Goal: Information Seeking & Learning: Learn about a topic

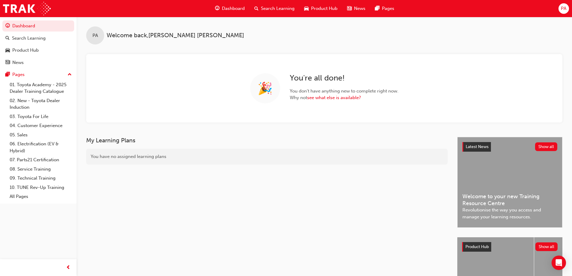
click at [116, 20] on div "PA Welcome back , [PERSON_NAME]" at bounding box center [325, 31] width 496 height 28
click at [265, 10] on span "Search Learning" at bounding box center [278, 8] width 34 height 7
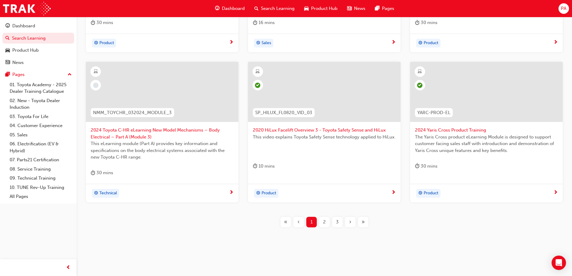
click at [352, 222] on div "›" at bounding box center [350, 222] width 11 height 11
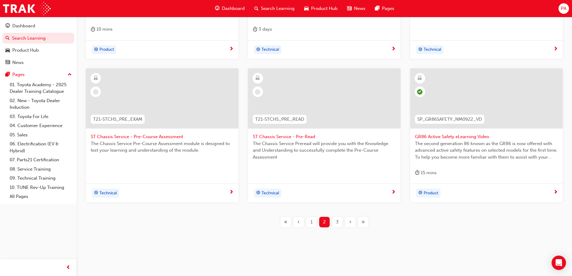
click at [351, 222] on div "›" at bounding box center [350, 222] width 11 height 11
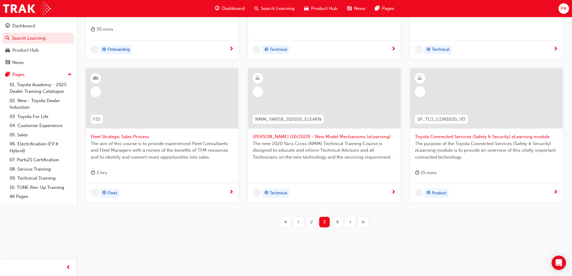
click at [351, 222] on div "›" at bounding box center [350, 222] width 11 height 11
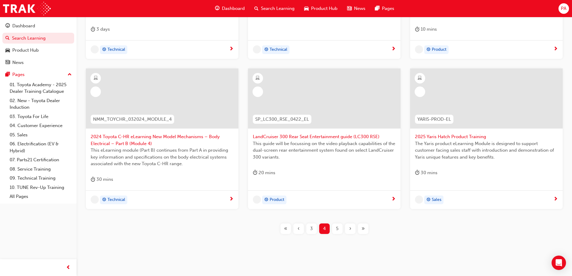
scroll to position [220, 0]
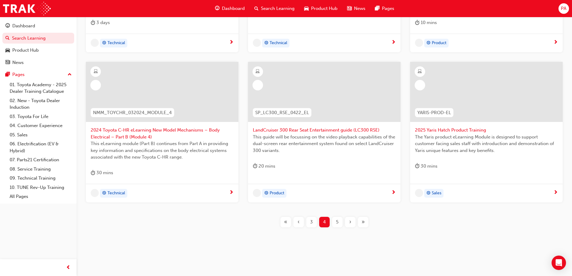
click at [351, 222] on div "›" at bounding box center [350, 222] width 11 height 11
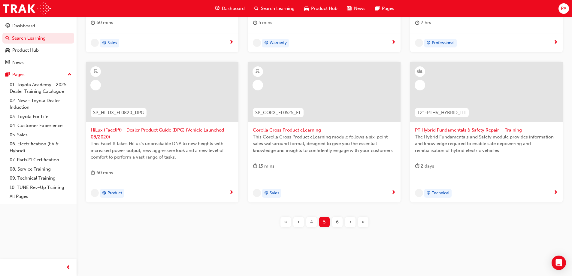
click at [351, 222] on div "›" at bounding box center [350, 222] width 11 height 11
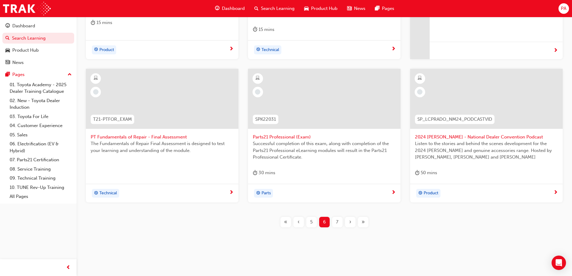
click at [351, 222] on span "›" at bounding box center [350, 222] width 2 height 7
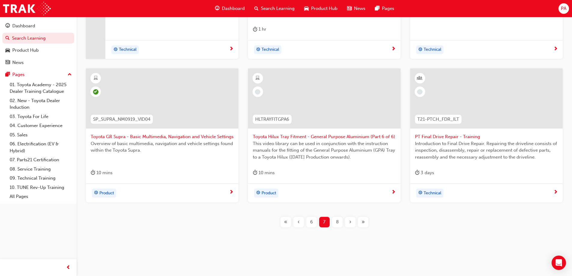
click at [351, 222] on span "›" at bounding box center [350, 222] width 2 height 7
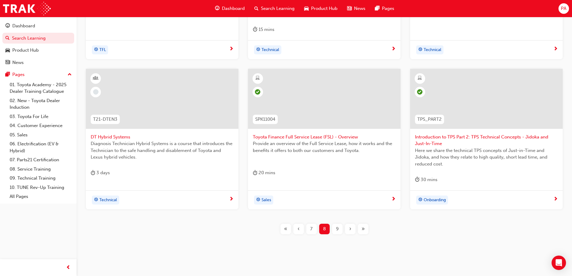
click at [347, 229] on div "›" at bounding box center [350, 229] width 11 height 11
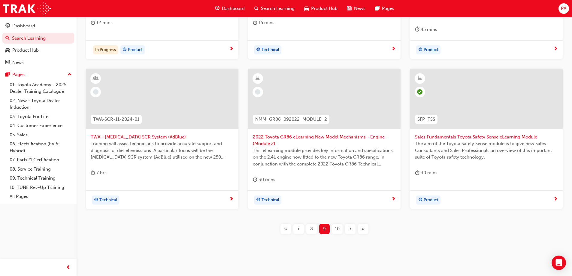
click at [345, 230] on div "›" at bounding box center [350, 229] width 11 height 11
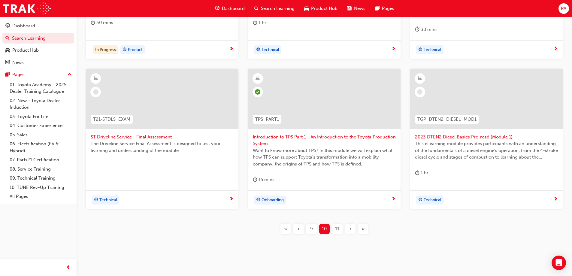
click at [345, 230] on div "›" at bounding box center [350, 229] width 11 height 11
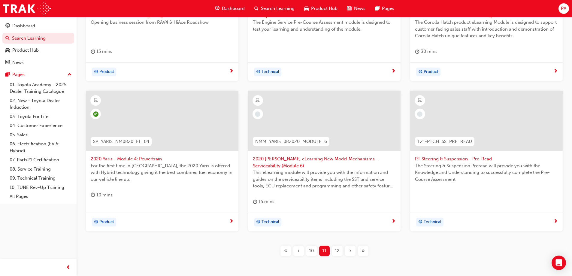
scroll to position [220, 0]
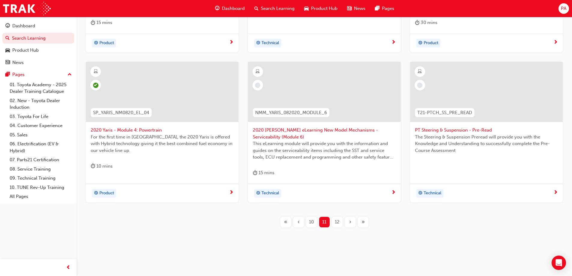
click at [348, 221] on div "›" at bounding box center [350, 222] width 11 height 11
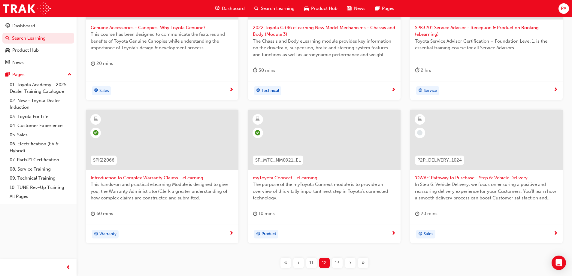
scroll to position [220, 0]
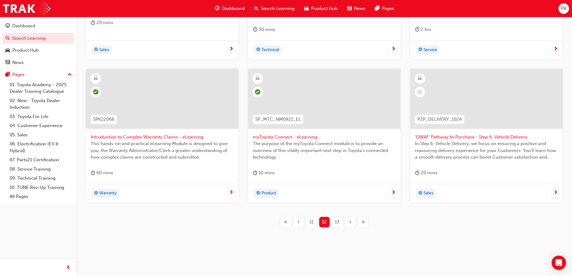
click at [351, 224] on span "›" at bounding box center [350, 222] width 2 height 7
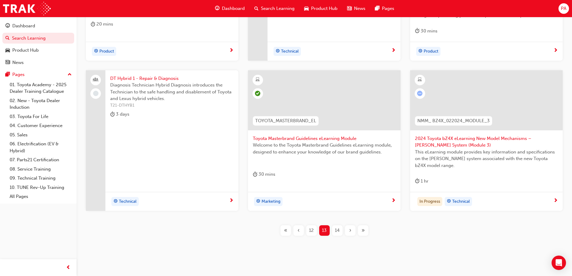
scroll to position [220, 0]
click at [350, 227] on span "›" at bounding box center [350, 229] width 2 height 7
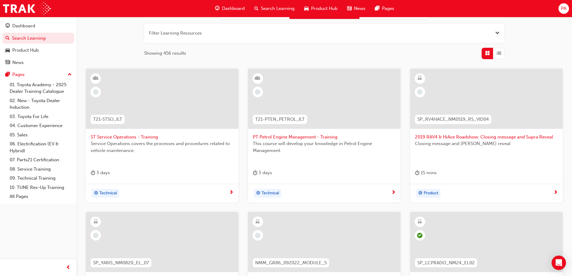
scroll to position [220, 0]
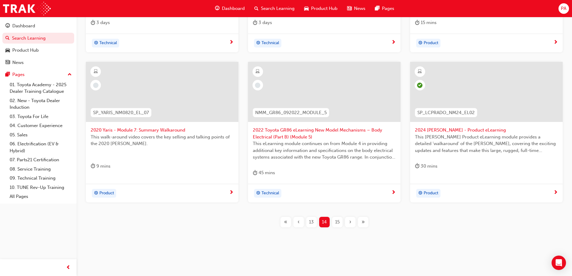
click at [116, 131] on span "2020 Yaris - Module 7: Summary Walkaround" at bounding box center [162, 130] width 143 height 7
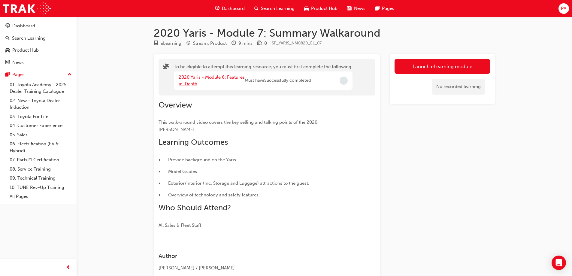
click at [214, 77] on link "2020 Yaris - Module 6: Features in-Depth" at bounding box center [212, 80] width 66 height 12
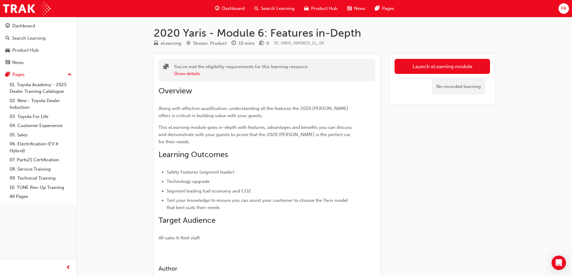
click at [189, 77] on div "You've met the eligibility requirements for this learning resource. Show details" at bounding box center [267, 70] width 217 height 23
click at [194, 75] on button "Show details" at bounding box center [187, 73] width 26 height 7
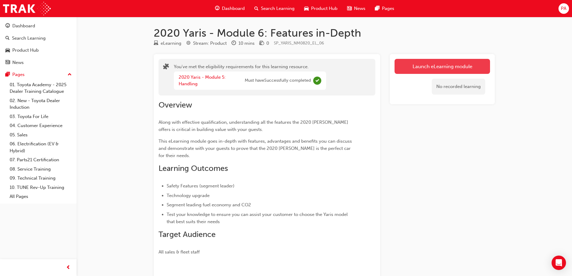
click at [443, 71] on link "Launch eLearning module" at bounding box center [443, 66] width 96 height 15
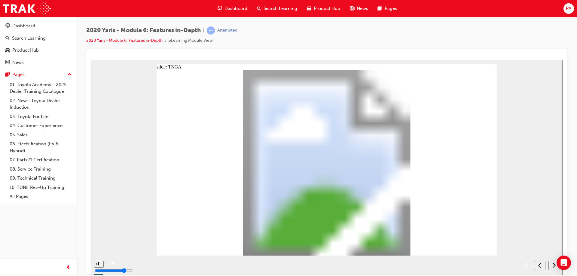
click at [110, 263] on div "play/pause" at bounding box center [113, 265] width 10 height 10
click at [114, 263] on div "play/pause" at bounding box center [113, 265] width 10 height 10
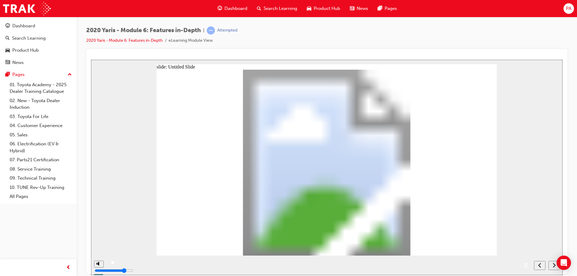
click at [109, 267] on div "play/pause" at bounding box center [113, 265] width 10 height 10
click at [548, 264] on button "next" at bounding box center [553, 265] width 11 height 9
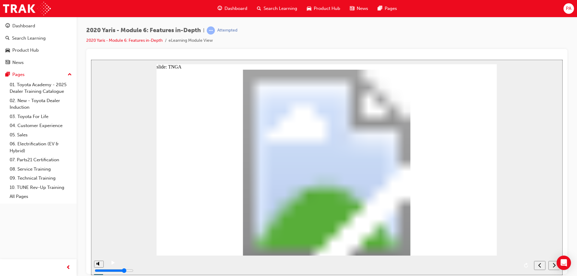
click at [550, 266] on div "submit" at bounding box center [552, 265] width 9 height 6
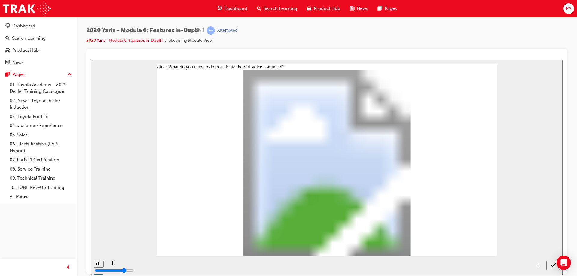
radio input "true"
click at [551, 266] on icon "submit" at bounding box center [552, 264] width 5 height 5
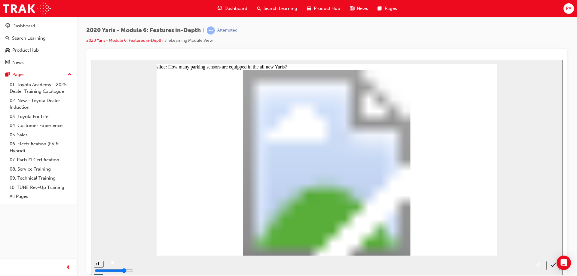
radio input "true"
click at [554, 266] on icon "submit" at bounding box center [552, 264] width 5 height 5
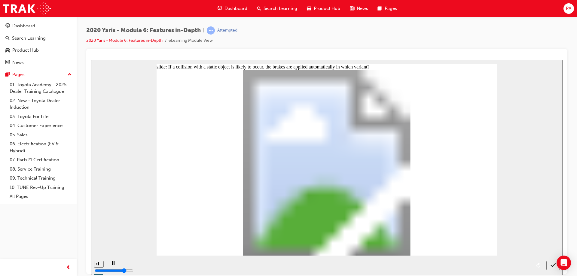
radio input "true"
click at [555, 269] on button "submit" at bounding box center [553, 265] width 14 height 9
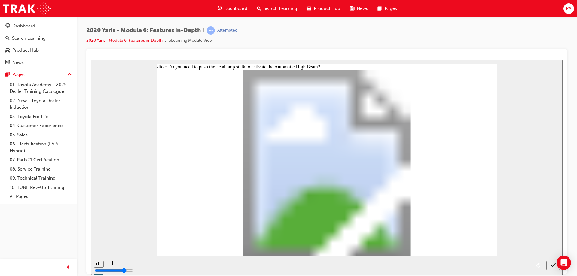
radio input "true"
click at [553, 267] on icon "submit" at bounding box center [552, 264] width 5 height 5
radio input "true"
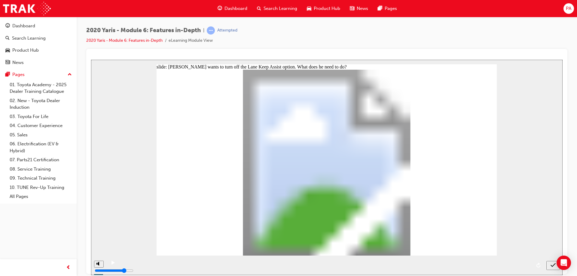
click at [552, 267] on icon "submit" at bounding box center [552, 264] width 5 height 5
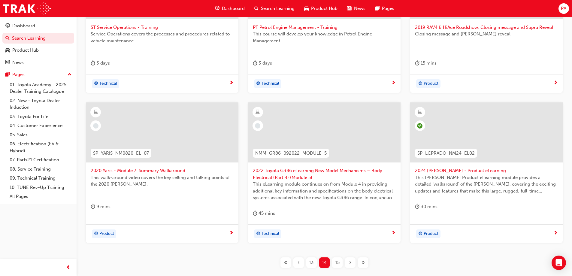
scroll to position [190, 0]
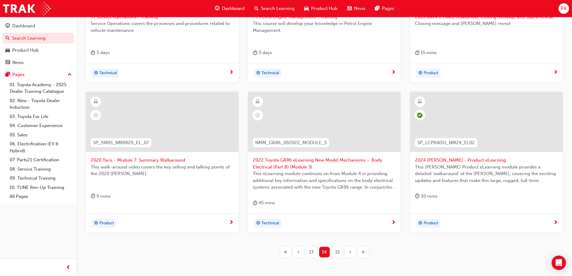
click at [348, 254] on div "›" at bounding box center [350, 252] width 11 height 11
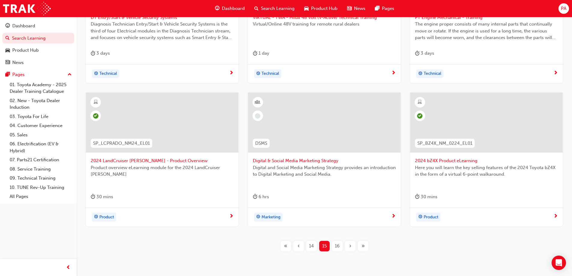
scroll to position [190, 0]
click at [348, 246] on div "›" at bounding box center [350, 245] width 11 height 11
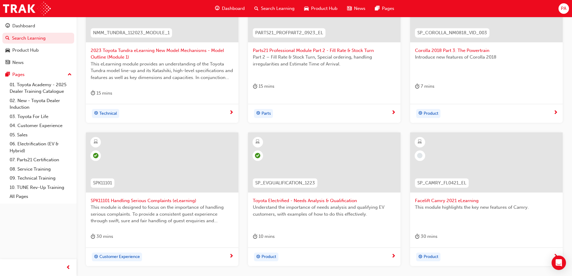
scroll to position [190, 0]
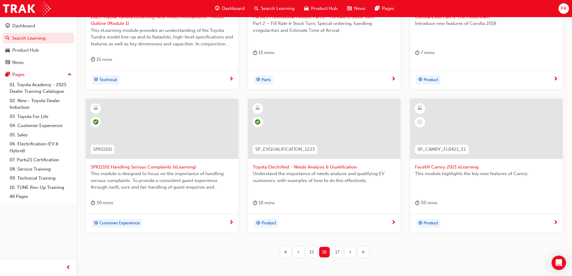
click at [449, 167] on span "Facelift Camry 2021 eLearning" at bounding box center [486, 167] width 143 height 7
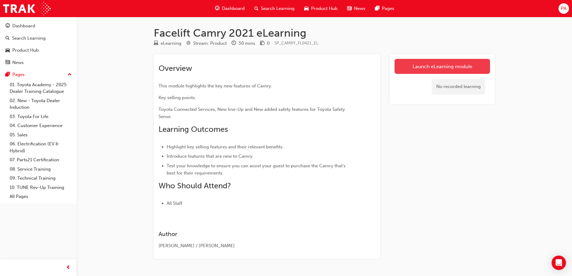
click at [446, 69] on link "Launch eLearning module" at bounding box center [443, 66] width 96 height 15
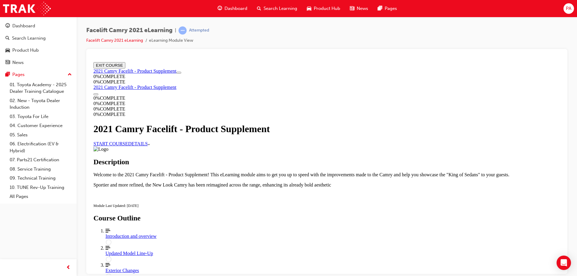
click at [128, 146] on link "START COURSE" at bounding box center [110, 143] width 35 height 5
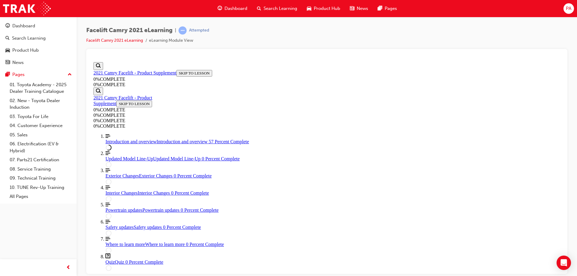
scroll to position [501, 0]
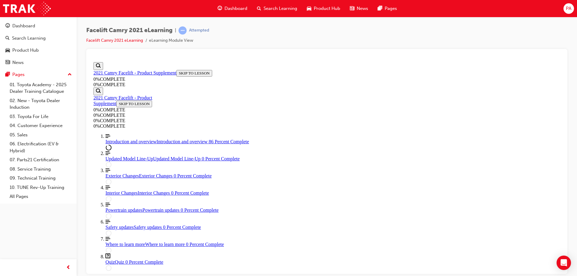
scroll to position [906, 0]
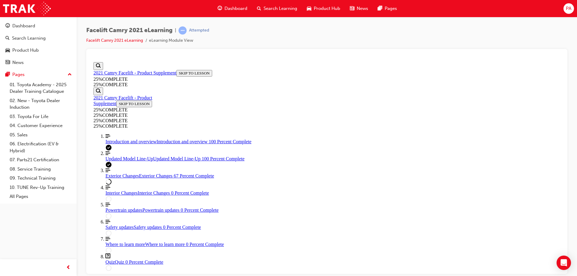
scroll to position [471, 0]
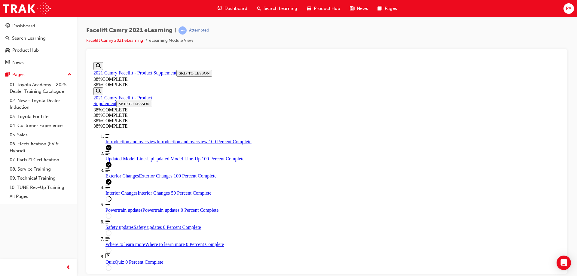
scroll to position [111, 0]
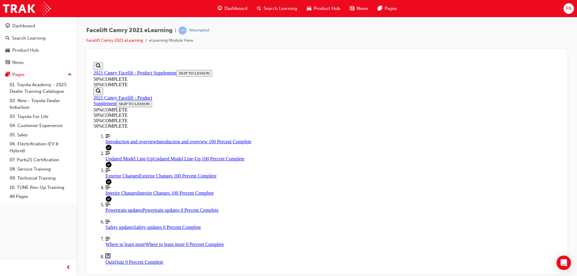
scroll to position [361, 0]
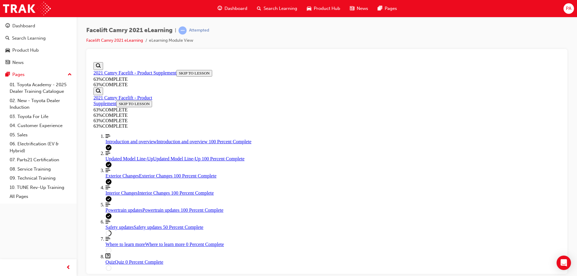
scroll to position [328, 0]
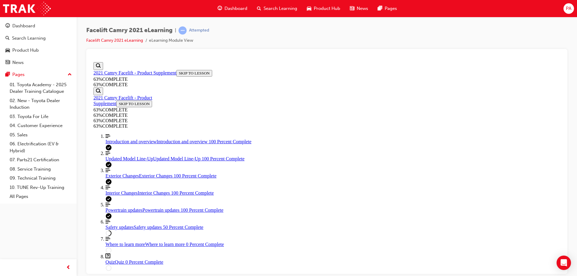
scroll to position [358, 0]
drag, startPoint x: 453, startPoint y: 153, endPoint x: 518, endPoint y: 101, distance: 82.7
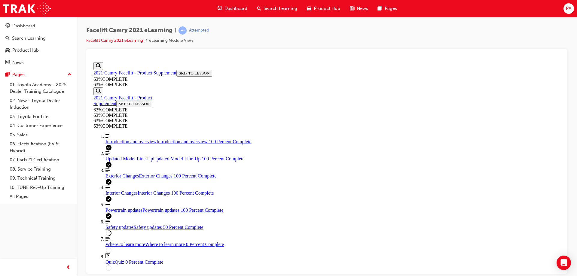
click at [572, 84] on div "Facelift Camry 2021 eLearning | Attempted Facelift Camry 2021 eLearning eLearni…" at bounding box center [327, 139] width 500 height 244
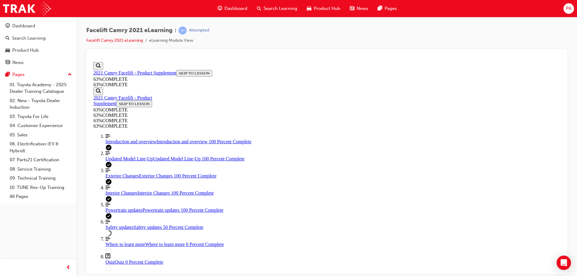
scroll to position [388, 0]
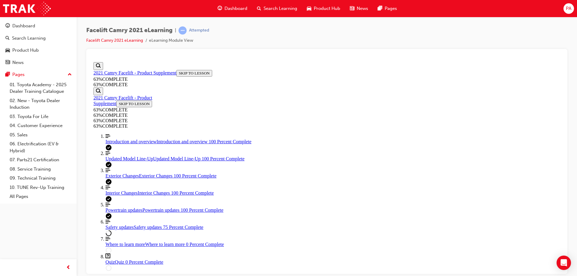
scroll to position [538, 0]
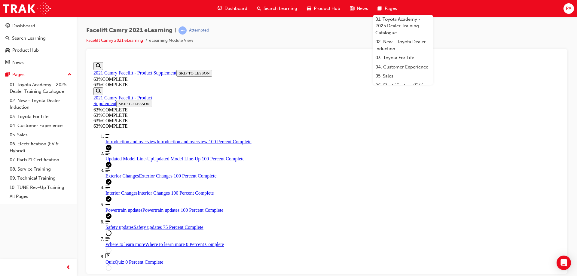
click at [388, 5] on span "Pages" at bounding box center [390, 8] width 12 height 7
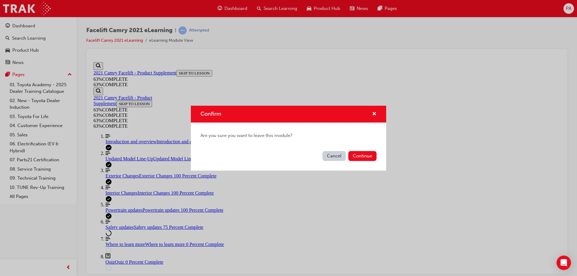
click at [332, 152] on button "Cancel" at bounding box center [333, 156] width 23 height 10
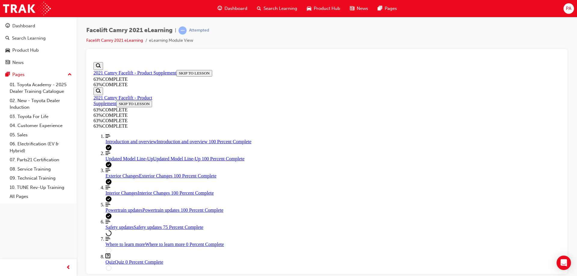
scroll to position [568, 0]
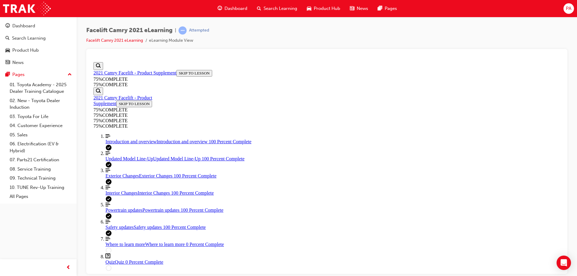
scroll to position [786, 0]
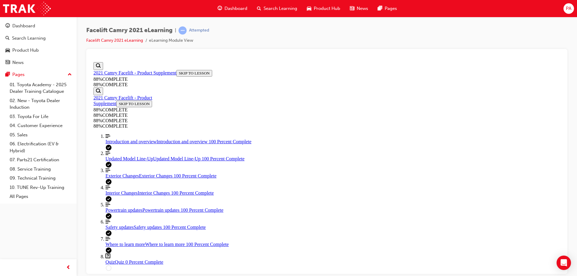
scroll to position [82, 0]
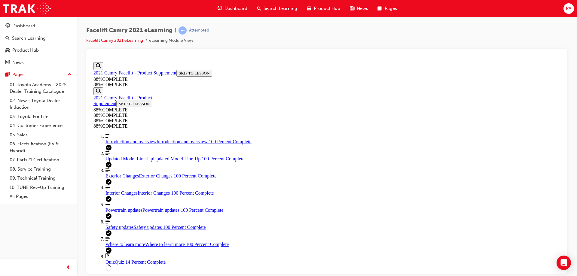
scroll to position [52, 0]
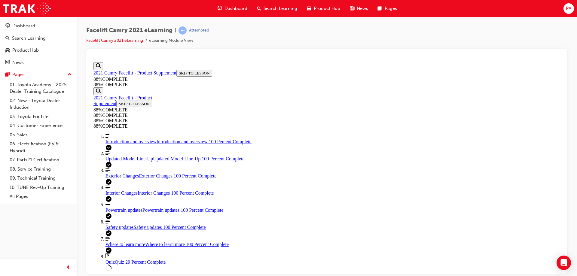
scroll to position [161, 0]
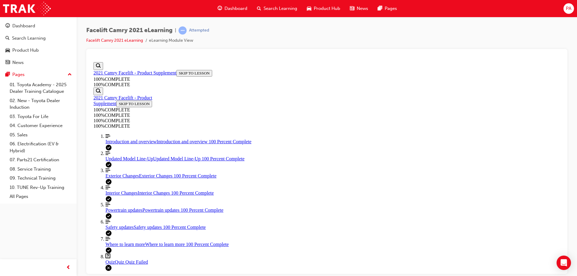
scroll to position [22, 0]
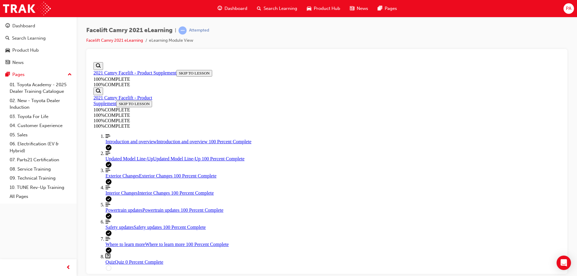
scroll to position [142, 0]
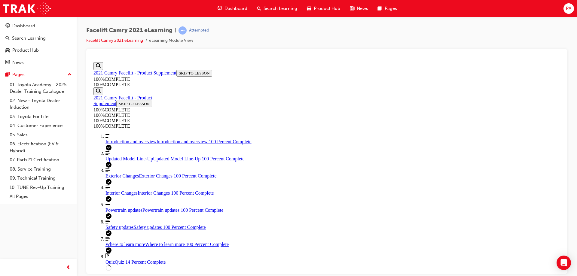
scroll to position [202, 0]
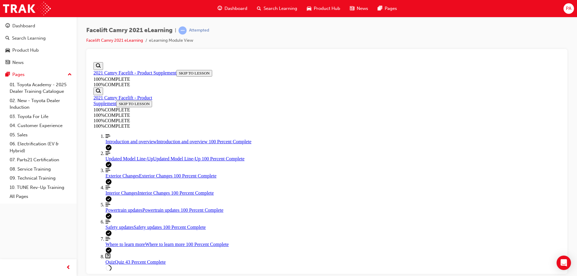
scroll to position [192, 0]
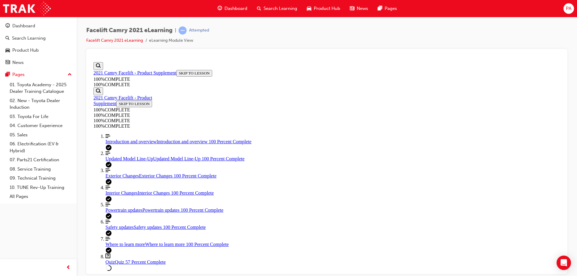
scroll to position [171, 0]
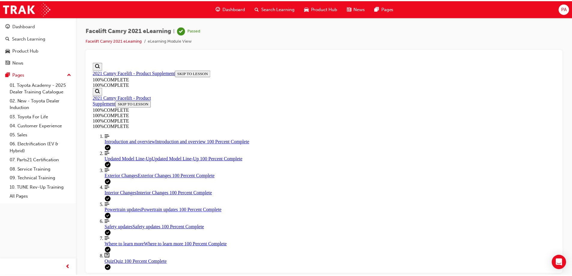
scroll to position [257, 0]
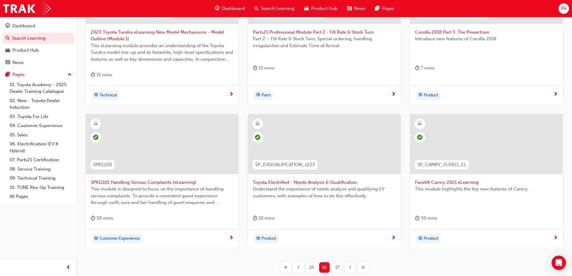
scroll to position [215, 0]
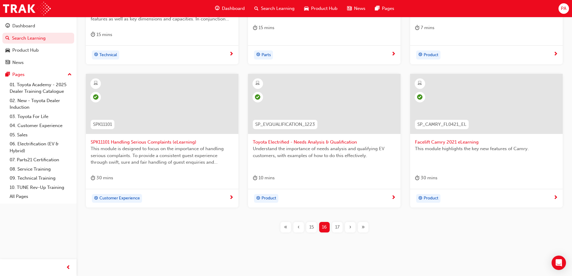
click at [353, 226] on div "›" at bounding box center [350, 227] width 11 height 11
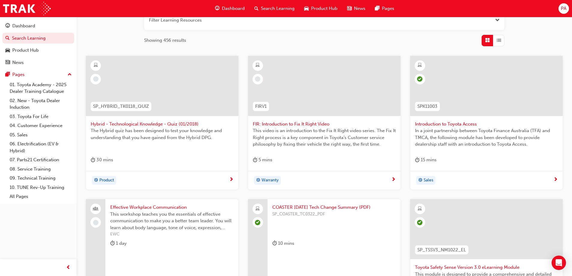
scroll to position [94, 0]
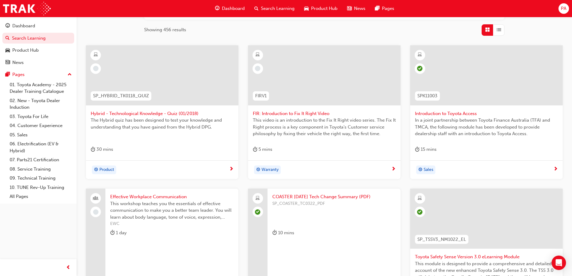
click at [131, 97] on span "SP_HYBRID_TK0118_QUIZ" at bounding box center [121, 96] width 56 height 7
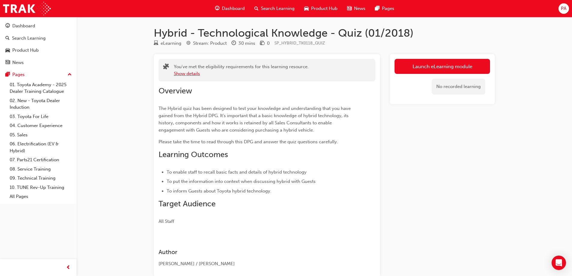
click at [190, 71] on button "Show details" at bounding box center [187, 73] width 26 height 7
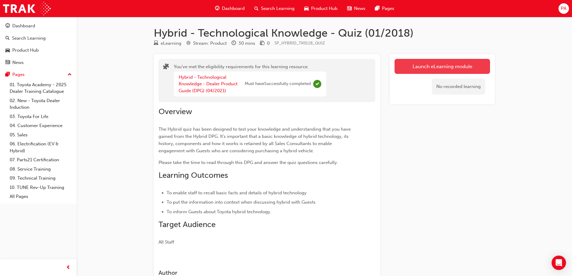
click at [452, 70] on link "Launch eLearning module" at bounding box center [443, 66] width 96 height 15
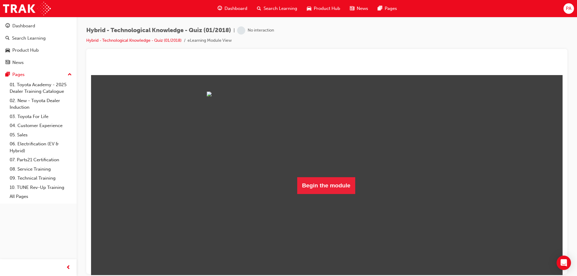
scroll to position [45, 0]
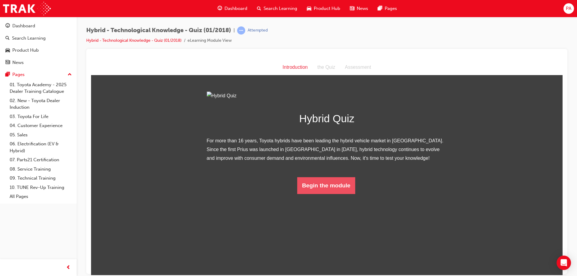
click at [327, 194] on button "Begin the module" at bounding box center [326, 185] width 58 height 17
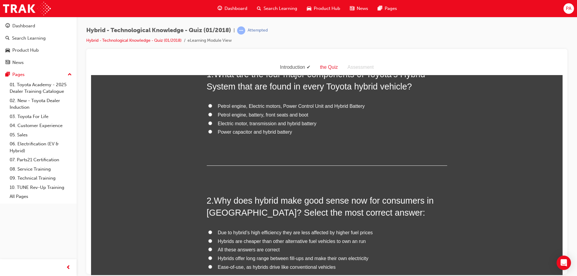
scroll to position [0, 0]
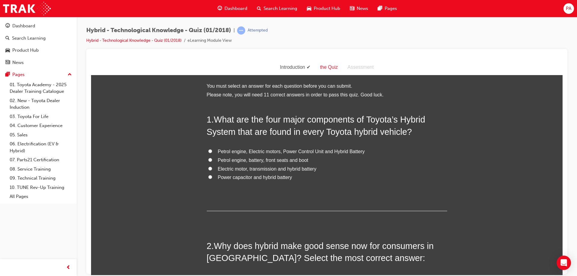
click at [219, 151] on span "Petrol engine, Electric motors, Power Control Unit and Hybrid Battery" at bounding box center [291, 151] width 147 height 5
click at [212, 151] on input "Petrol engine, Electric motors, Power Control Unit and Hybrid Battery" at bounding box center [210, 151] width 4 height 4
radio input "true"
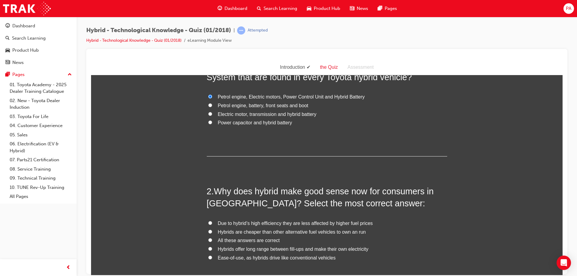
scroll to position [90, 0]
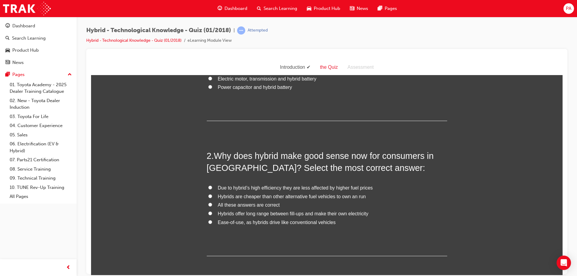
click at [239, 202] on span "All these answers are correct" at bounding box center [249, 204] width 62 height 5
click at [212, 202] on input "All these answers are correct" at bounding box center [210, 204] width 4 height 4
radio input "true"
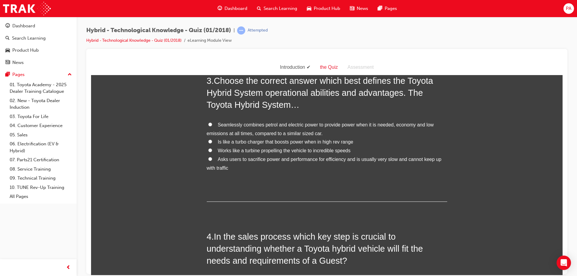
scroll to position [270, 0]
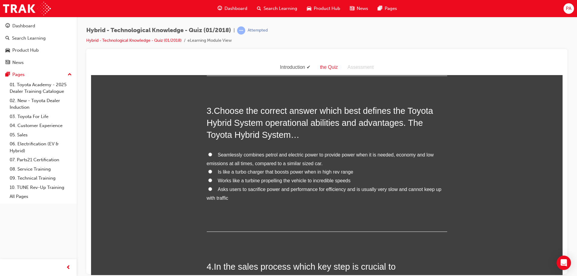
click at [208, 153] on input "Seamlessly combines petrol and electric power to provide power when it is neede…" at bounding box center [210, 154] width 4 height 4
radio input "true"
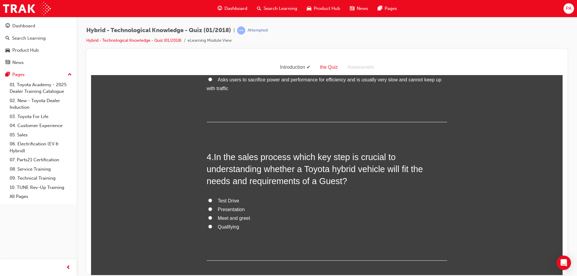
scroll to position [390, 0]
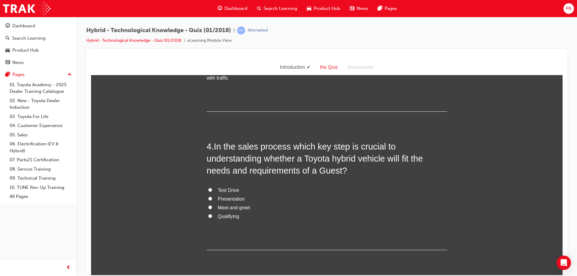
click at [218, 190] on span "Test Drive" at bounding box center [228, 189] width 21 height 5
click at [212, 190] on input "Test Drive" at bounding box center [210, 190] width 4 height 4
radio input "true"
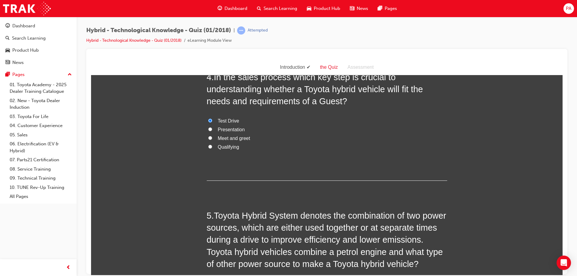
scroll to position [451, 0]
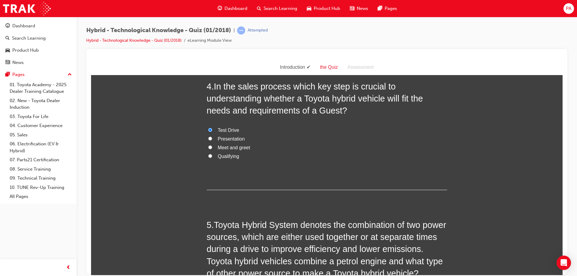
click at [207, 136] on label "Presentation" at bounding box center [327, 139] width 240 height 9
click at [208, 136] on input "Presentation" at bounding box center [210, 138] width 4 height 4
radio input "true"
click at [210, 131] on label "Test Drive" at bounding box center [327, 130] width 240 height 9
click at [210, 131] on input "Test Drive" at bounding box center [210, 130] width 4 height 4
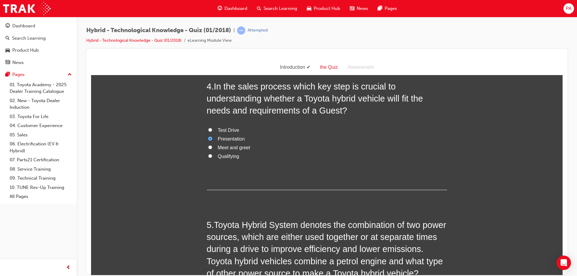
radio input "true"
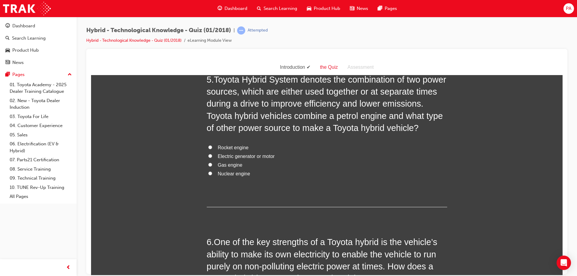
scroll to position [540, 0]
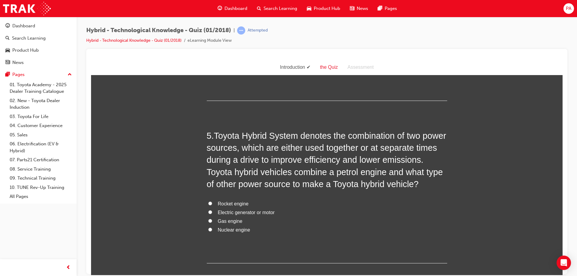
click at [207, 212] on label "Electric generator or motor" at bounding box center [327, 212] width 240 height 9
click at [208, 212] on input "Electric generator or motor" at bounding box center [210, 212] width 4 height 4
radio input "true"
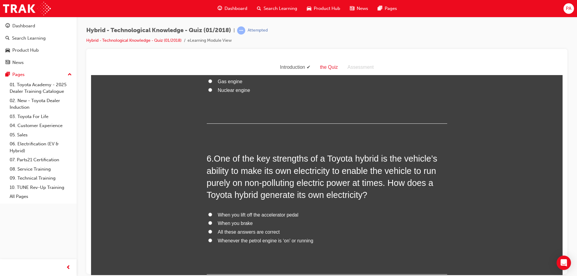
scroll to position [690, 0]
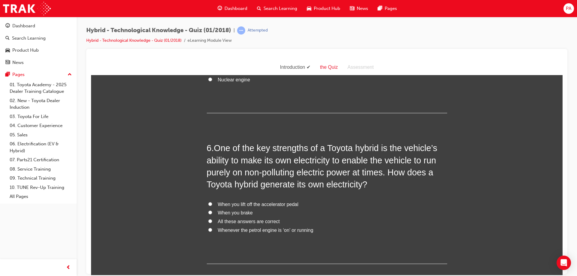
click at [211, 218] on label "All these answers are correct" at bounding box center [327, 221] width 240 height 9
click at [211, 219] on input "All these answers are correct" at bounding box center [210, 221] width 4 height 4
radio input "true"
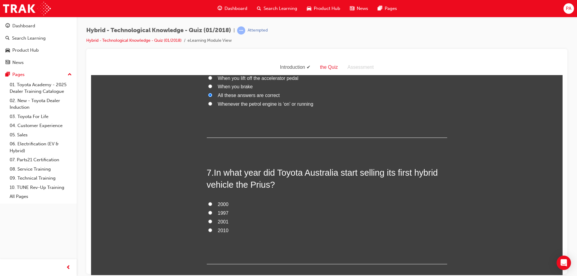
scroll to position [811, 0]
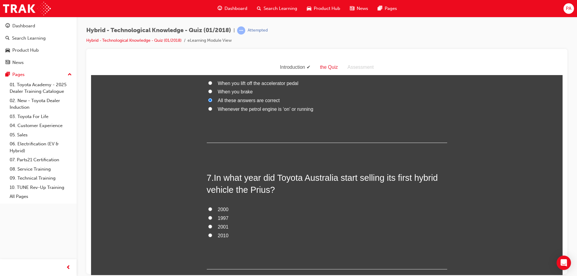
click at [215, 217] on label "1997" at bounding box center [327, 218] width 240 height 9
click at [212, 217] on input "1997" at bounding box center [210, 218] width 4 height 4
radio input "true"
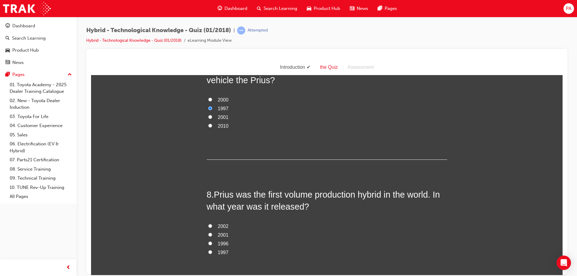
scroll to position [931, 0]
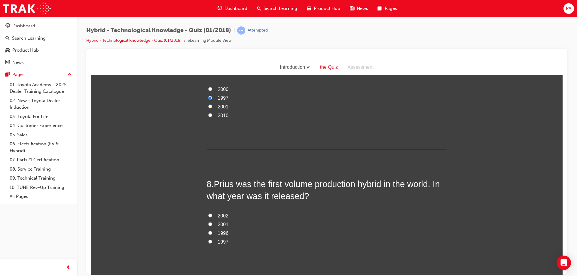
click at [215, 222] on label "2001" at bounding box center [327, 224] width 240 height 9
click at [212, 222] on input "2001" at bounding box center [210, 224] width 4 height 4
radio input "true"
click at [224, 214] on span "2002" at bounding box center [223, 215] width 11 height 5
click at [212, 214] on input "2002" at bounding box center [210, 215] width 4 height 4
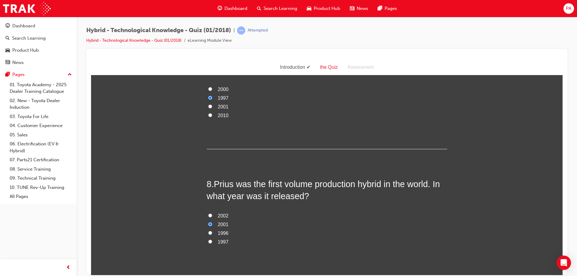
radio input "true"
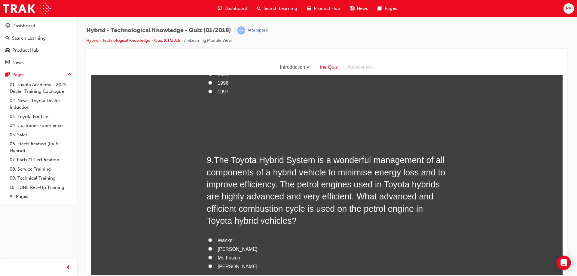
scroll to position [1111, 0]
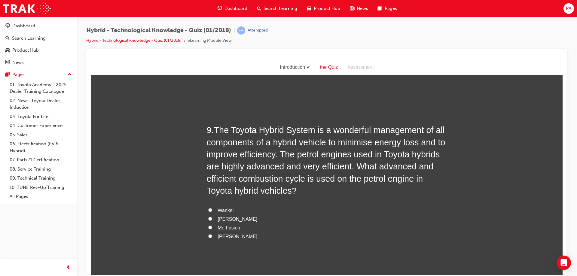
click at [228, 216] on span "[PERSON_NAME]" at bounding box center [238, 218] width 40 height 5
click at [212, 217] on input "[PERSON_NAME]" at bounding box center [210, 219] width 4 height 4
radio input "true"
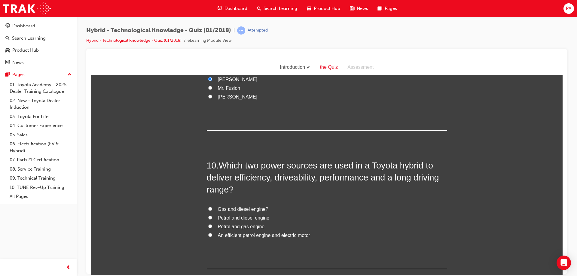
scroll to position [1262, 0]
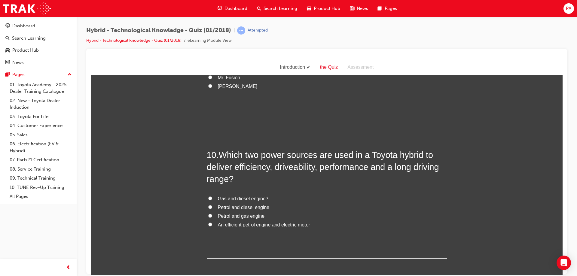
click at [257, 207] on span "Petrol and diesel engine" at bounding box center [244, 207] width 52 height 5
click at [212, 207] on input "Petrol and diesel engine" at bounding box center [210, 207] width 4 height 4
radio input "true"
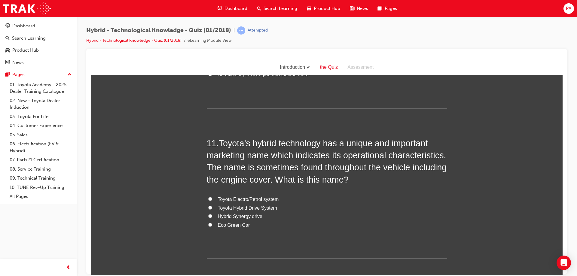
scroll to position [1441, 0]
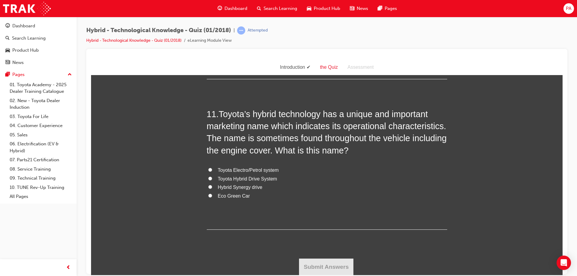
click at [245, 178] on span "Toyota Hybrid Drive System" at bounding box center [247, 178] width 59 height 5
click at [212, 178] on input "Toyota Hybrid Drive System" at bounding box center [210, 178] width 4 height 4
radio input "true"
click at [335, 265] on button "Submit Answers" at bounding box center [326, 266] width 55 height 17
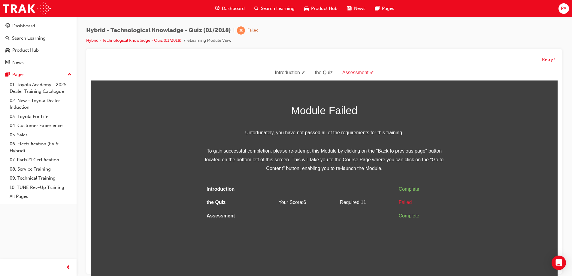
scroll to position [5, 0]
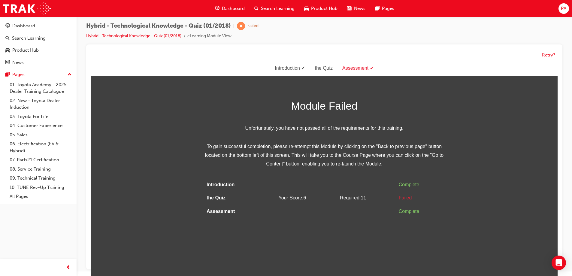
click at [550, 54] on button "Retry?" at bounding box center [548, 55] width 13 height 7
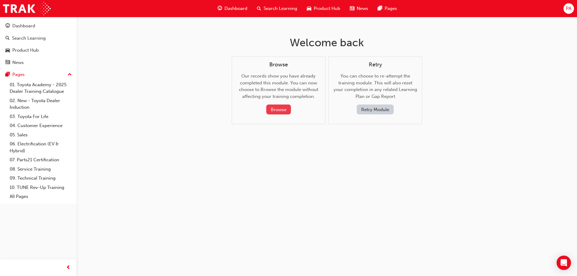
click at [279, 112] on button "Browse" at bounding box center [278, 110] width 25 height 10
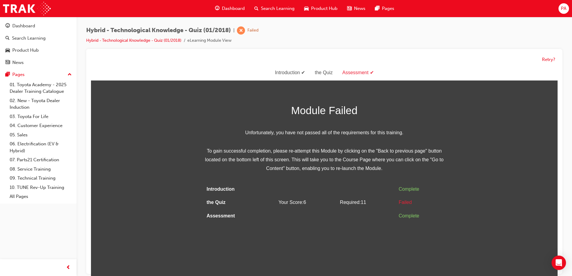
click at [289, 74] on div "Introduction" at bounding box center [290, 72] width 40 height 9
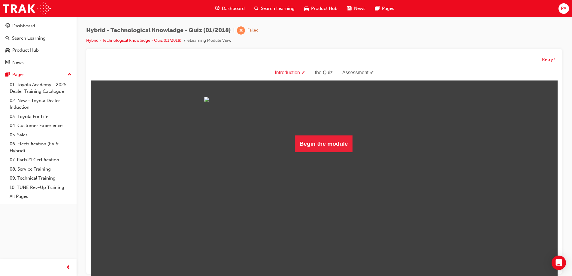
scroll to position [5, 0]
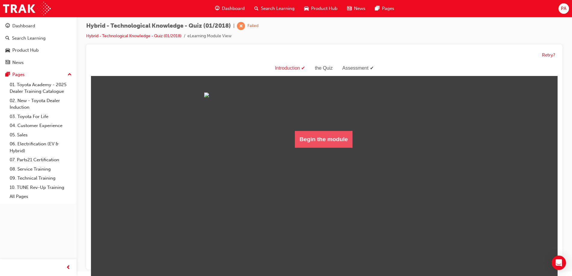
click at [335, 148] on button "Begin the module" at bounding box center [324, 139] width 58 height 17
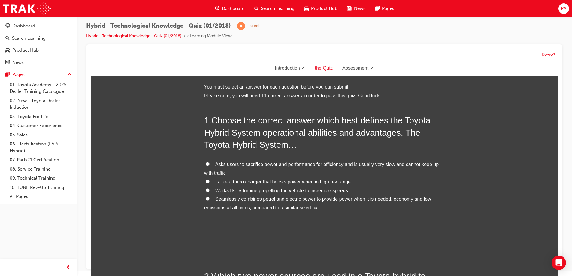
click at [238, 197] on span "Seamlessly combines petrol and electric power to provide power when it is neede…" at bounding box center [317, 203] width 227 height 14
click at [210, 197] on input "Seamlessly combines petrol and electric power to provide power when it is neede…" at bounding box center [208, 199] width 4 height 4
radio input "true"
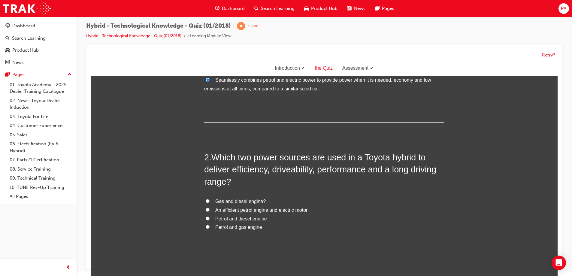
scroll to position [120, 0]
click at [232, 208] on span "An efficient petrol engine and electric motor" at bounding box center [261, 208] width 92 height 5
click at [210, 208] on input "An efficient petrol engine and electric motor" at bounding box center [208, 209] width 4 height 4
radio input "true"
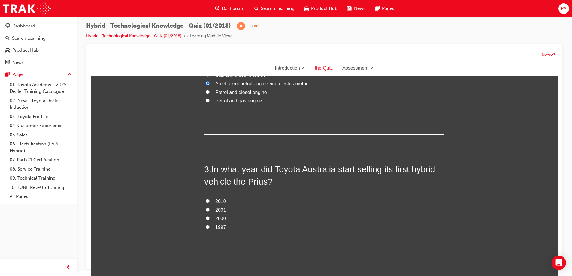
scroll to position [270, 0]
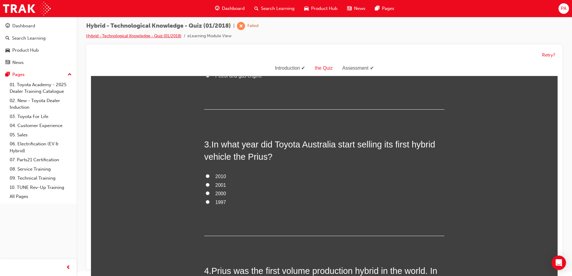
click at [137, 37] on link "Hybrid - Technological Knowledge - Quiz (01/2018)" at bounding box center [133, 35] width 95 height 5
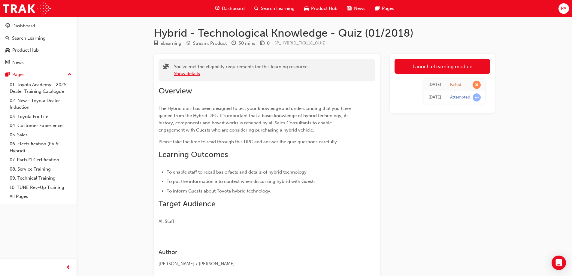
click at [191, 74] on button "Show details" at bounding box center [187, 73] width 26 height 7
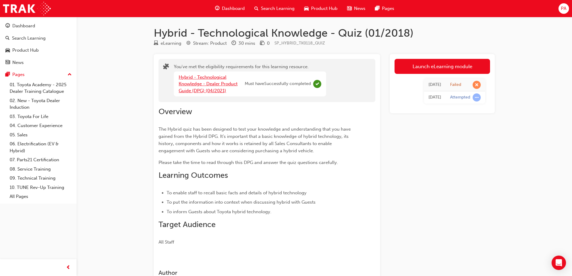
click at [220, 85] on link "Hybrid - Technological Knowledge - Dealer Product Guide (DPG) (04/2021)" at bounding box center [208, 83] width 59 height 19
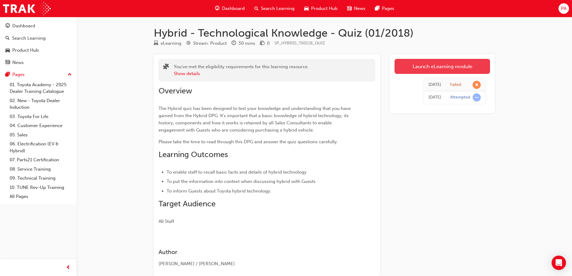
click at [451, 69] on link "Launch eLearning module" at bounding box center [443, 66] width 96 height 15
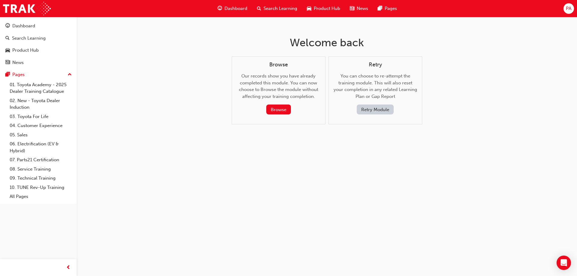
click at [367, 108] on button "Retry Module" at bounding box center [375, 110] width 37 height 10
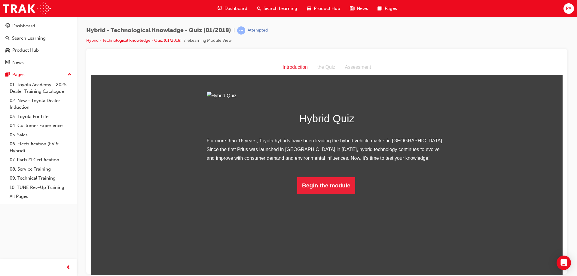
scroll to position [45, 0]
click at [316, 194] on button "Begin the module" at bounding box center [326, 185] width 58 height 17
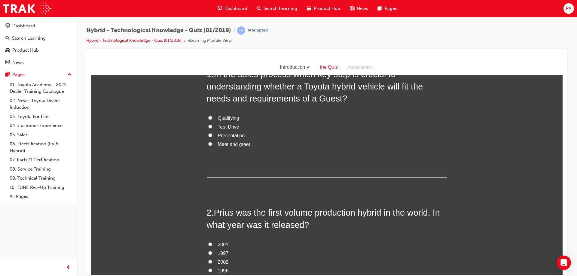
scroll to position [0, 0]
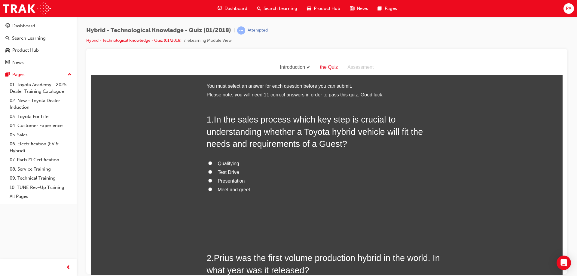
click at [230, 171] on span "Test Drive" at bounding box center [228, 171] width 21 height 5
click at [212, 171] on input "Test Drive" at bounding box center [210, 172] width 4 height 4
radio input "true"
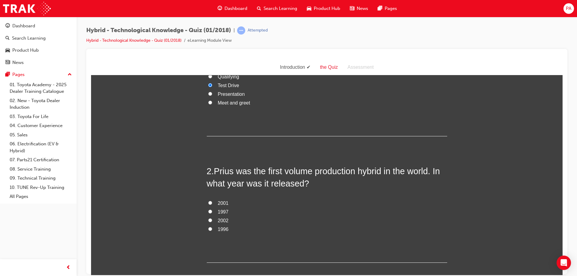
scroll to position [90, 0]
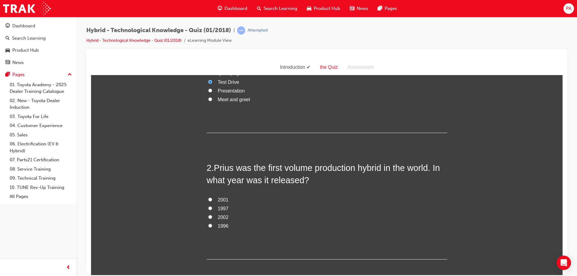
click at [222, 226] on span "1996" at bounding box center [223, 225] width 11 height 5
click at [212, 226] on input "1996" at bounding box center [210, 225] width 4 height 4
radio input "true"
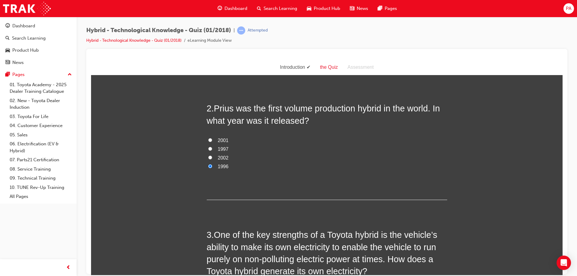
scroll to position [150, 0]
click at [223, 146] on span "1997" at bounding box center [223, 148] width 11 height 5
click at [212, 146] on input "1997" at bounding box center [210, 148] width 4 height 4
radio input "true"
click at [209, 166] on input "1996" at bounding box center [210, 165] width 4 height 4
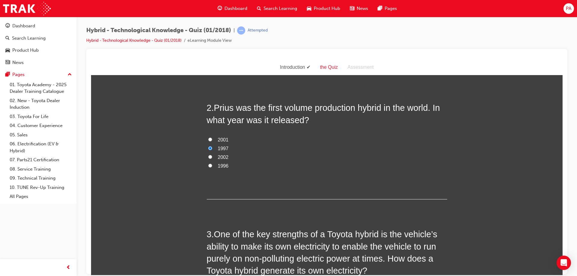
radio input "true"
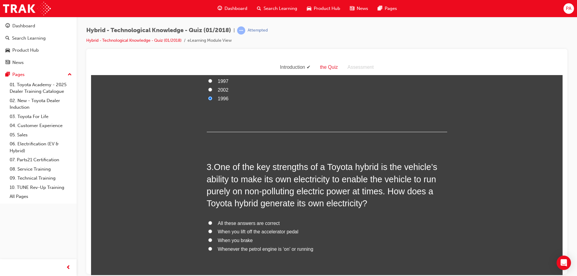
scroll to position [240, 0]
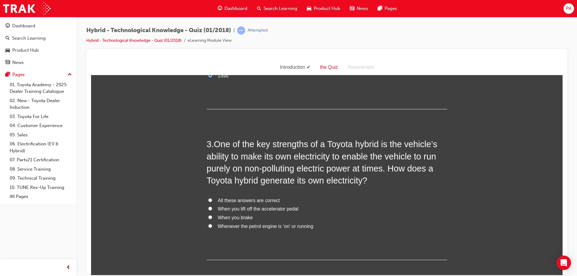
click at [254, 198] on span "All these answers are correct" at bounding box center [249, 200] width 62 height 5
click at [212, 198] on input "All these answers are correct" at bounding box center [210, 200] width 4 height 4
radio input "true"
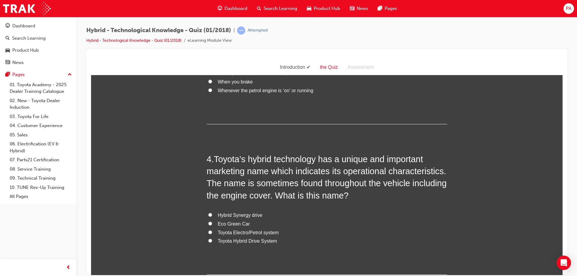
scroll to position [390, 0]
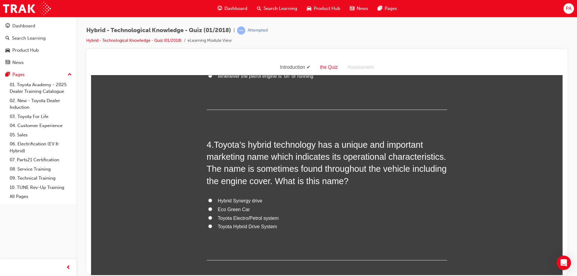
click at [250, 227] on span "Toyota Hybrid Drive System" at bounding box center [247, 226] width 59 height 5
click at [212, 227] on input "Toyota Hybrid Drive System" at bounding box center [210, 226] width 4 height 4
radio input "true"
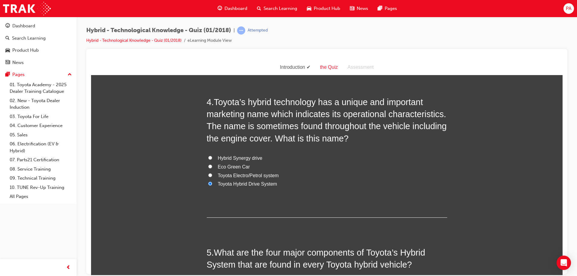
scroll to position [511, 0]
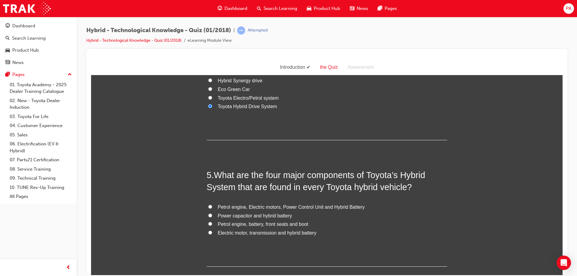
click at [247, 208] on span "Petrol engine, Electric motors, Power Control Unit and Hybrid Battery" at bounding box center [291, 206] width 147 height 5
click at [212, 208] on input "Petrol engine, Electric motors, Power Control Unit and Hybrid Battery" at bounding box center [210, 207] width 4 height 4
radio input "true"
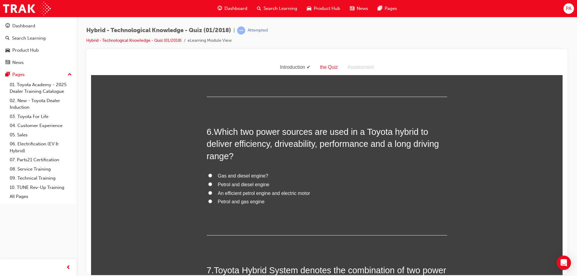
scroll to position [691, 0]
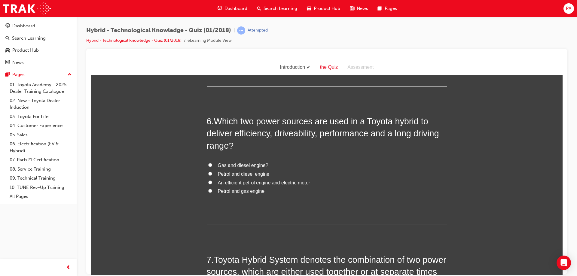
click at [247, 174] on span "Petrol and diesel engine" at bounding box center [244, 173] width 52 height 5
click at [212, 174] on input "Petrol and diesel engine" at bounding box center [210, 174] width 4 height 4
radio input "true"
click at [248, 182] on span "An efficient petrol engine and electric motor" at bounding box center [264, 182] width 92 height 5
click at [212, 182] on input "An efficient petrol engine and electric motor" at bounding box center [210, 182] width 4 height 4
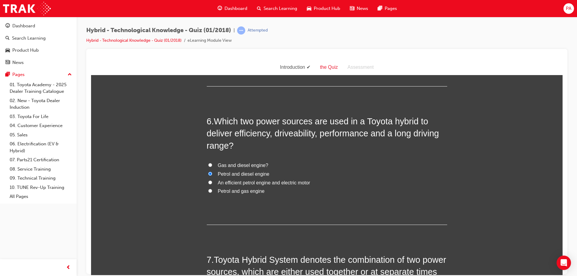
radio input "true"
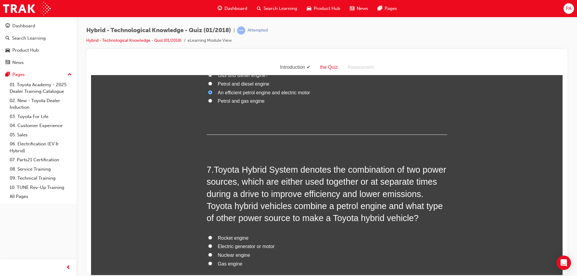
scroll to position [811, 0]
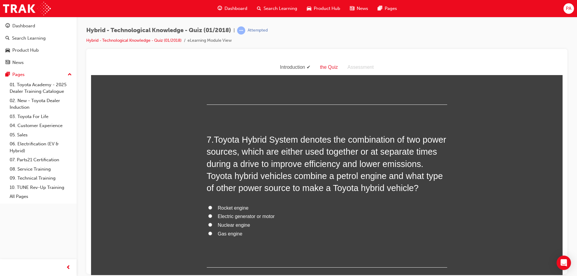
click at [259, 216] on span "Electric generator or motor" at bounding box center [246, 216] width 57 height 5
click at [212, 216] on input "Electric generator or motor" at bounding box center [210, 216] width 4 height 4
radio input "true"
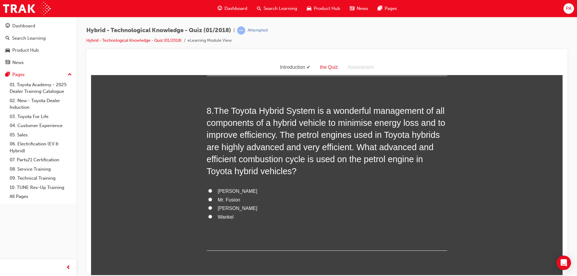
scroll to position [1021, 0]
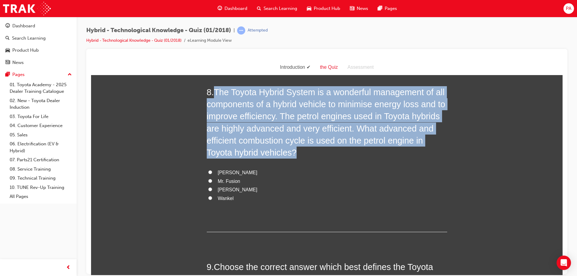
drag, startPoint x: 296, startPoint y: 153, endPoint x: 214, endPoint y: 91, distance: 103.6
click at [214, 91] on h2 "8 . The Toyota Hybrid System is a wonderful management of all components of a h…" at bounding box center [327, 122] width 240 height 73
copy span "The Toyota Hybrid System is a wonderful management of all components of a hybri…"
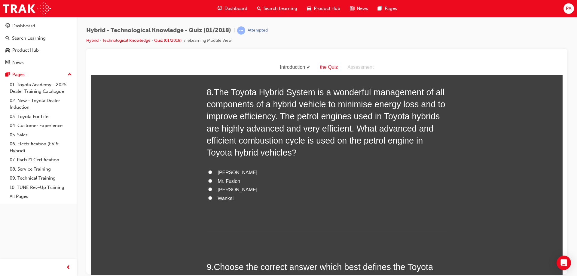
click at [246, 180] on label "Mr. Fusion" at bounding box center [327, 181] width 240 height 9
click at [212, 180] on input "Mr. Fusion" at bounding box center [210, 181] width 4 height 4
radio input "true"
click at [220, 173] on span "[PERSON_NAME]" at bounding box center [238, 172] width 40 height 5
click at [212, 173] on input "[PERSON_NAME]" at bounding box center [210, 172] width 4 height 4
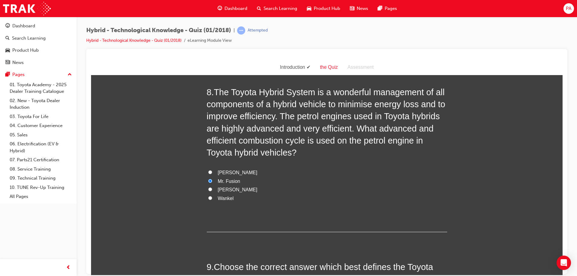
radio input "true"
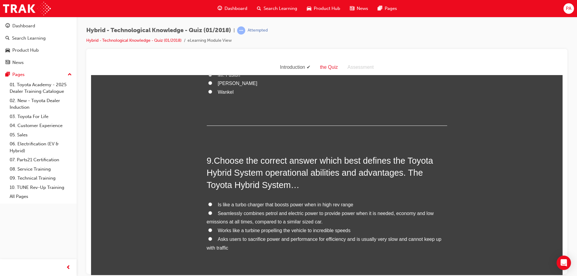
scroll to position [1141, 0]
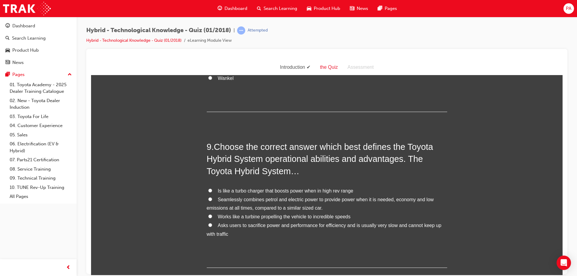
click at [264, 199] on span "Seamlessly combines petrol and electric power to provide power when it is neede…" at bounding box center [320, 204] width 227 height 14
click at [212, 199] on input "Seamlessly combines petrol and electric power to provide power when it is neede…" at bounding box center [210, 199] width 4 height 4
radio input "true"
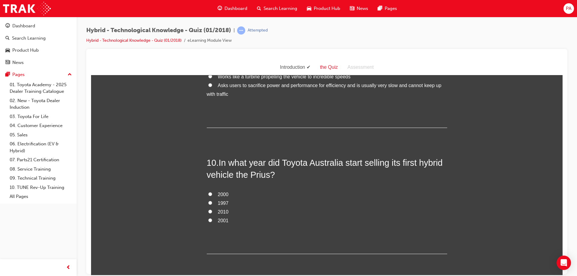
scroll to position [1292, 0]
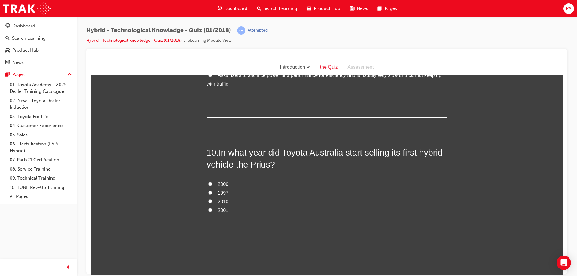
click at [218, 208] on span "2001" at bounding box center [223, 210] width 11 height 5
click at [212, 208] on input "2001" at bounding box center [210, 210] width 4 height 4
radio input "true"
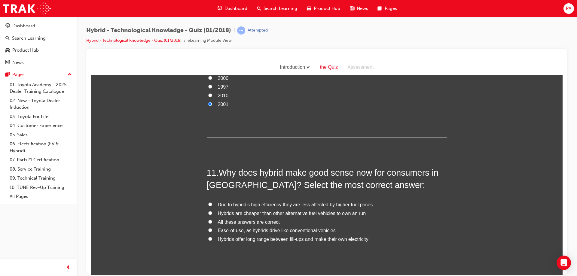
scroll to position [1412, 0]
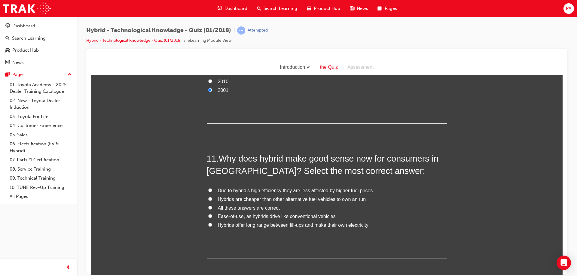
click at [238, 207] on span "All these answers are correct" at bounding box center [249, 207] width 62 height 5
click at [212, 207] on input "All these answers are correct" at bounding box center [210, 207] width 4 height 4
radio input "true"
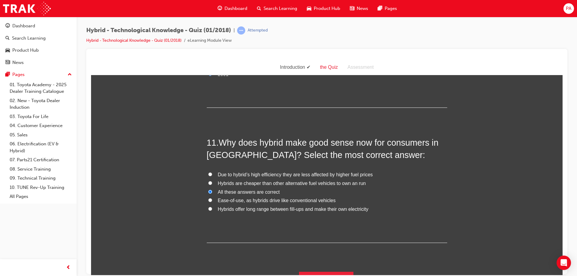
scroll to position [1441, 0]
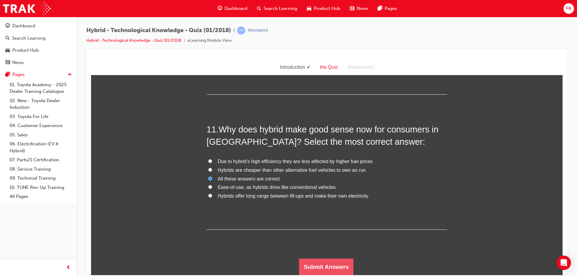
click at [330, 269] on button "Submit Answers" at bounding box center [326, 266] width 55 height 17
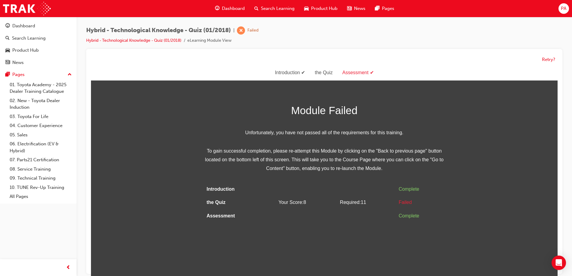
scroll to position [5, 0]
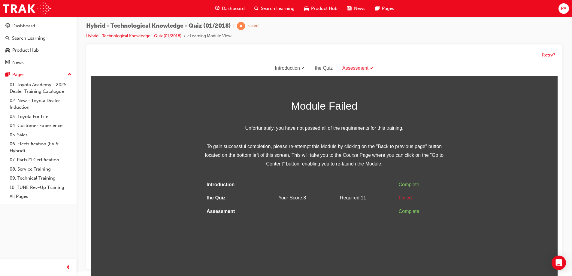
click at [547, 54] on button "Retry?" at bounding box center [548, 55] width 13 height 7
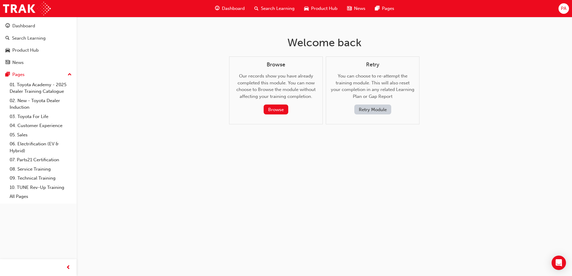
scroll to position [0, 0]
click at [365, 108] on button "Retry Module" at bounding box center [375, 110] width 37 height 10
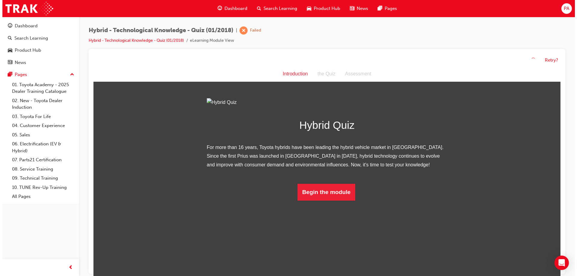
scroll to position [45, 0]
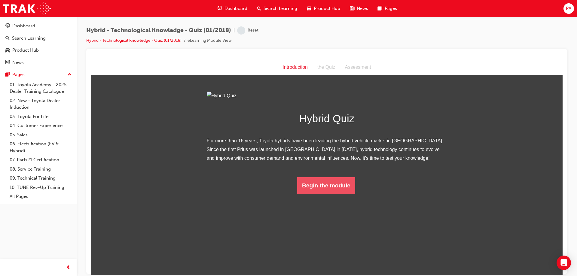
click at [327, 194] on button "Begin the module" at bounding box center [326, 185] width 58 height 17
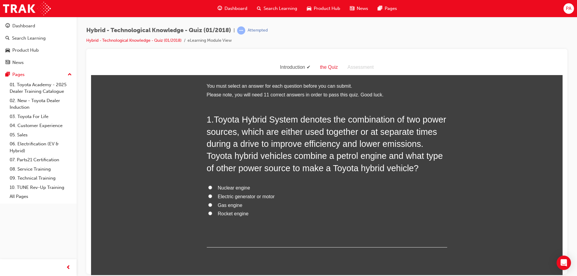
click at [218, 196] on span "Electric generator or motor" at bounding box center [246, 196] width 57 height 5
click at [212, 196] on input "Electric generator or motor" at bounding box center [210, 196] width 4 height 4
radio input "true"
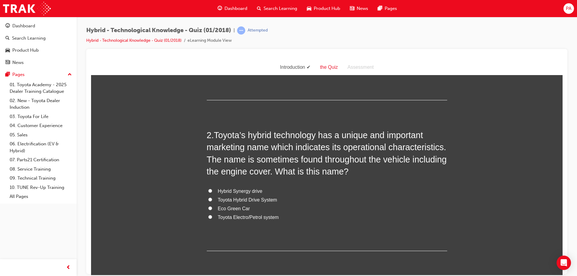
scroll to position [150, 0]
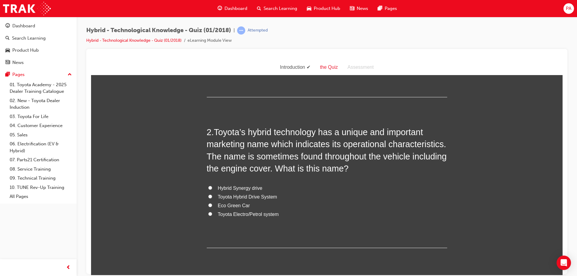
click at [225, 194] on span "Toyota Hybrid Drive System" at bounding box center [247, 196] width 59 height 5
click at [212, 194] on input "Toyota Hybrid Drive System" at bounding box center [210, 196] width 4 height 4
radio input "true"
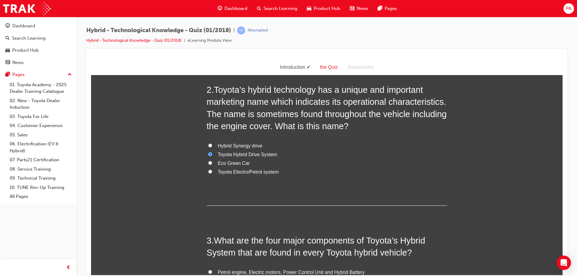
scroll to position [270, 0]
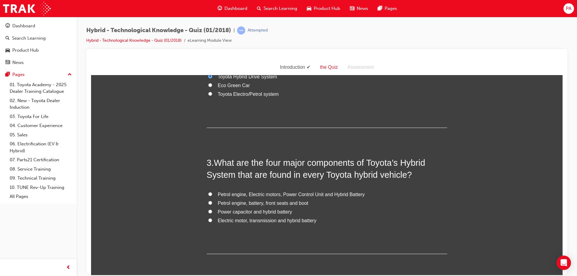
click at [225, 194] on span "Petrol engine, Electric motors, Power Control Unit and Hybrid Battery" at bounding box center [291, 194] width 147 height 5
click at [212, 194] on input "Petrol engine, Electric motors, Power Control Unit and Hybrid Battery" at bounding box center [210, 194] width 4 height 4
radio input "true"
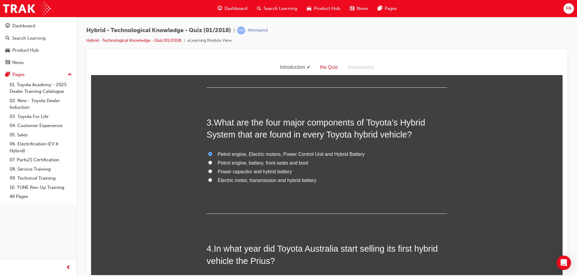
scroll to position [421, 0]
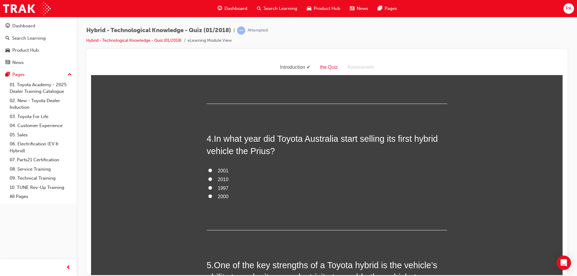
click at [223, 171] on span "2001" at bounding box center [223, 170] width 11 height 5
click at [212, 171] on input "2001" at bounding box center [210, 170] width 4 height 4
radio input "true"
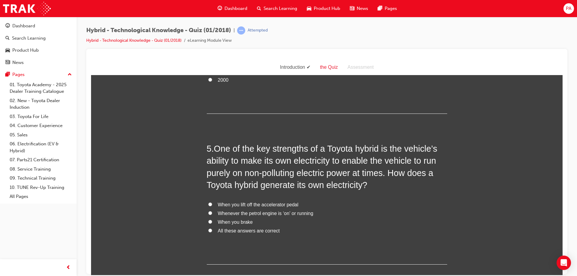
scroll to position [541, 0]
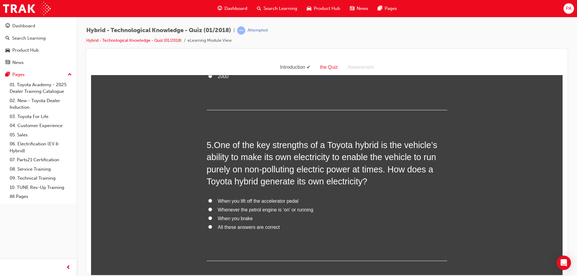
click at [238, 228] on span "All these answers are correct" at bounding box center [249, 226] width 62 height 5
click at [212, 228] on input "All these answers are correct" at bounding box center [210, 227] width 4 height 4
radio input "true"
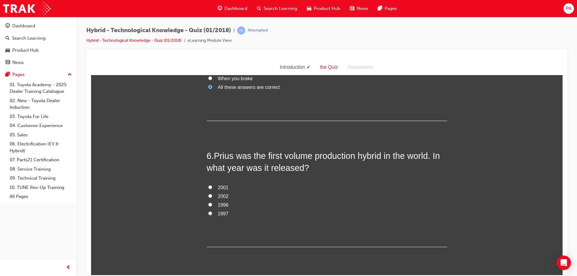
scroll to position [691, 0]
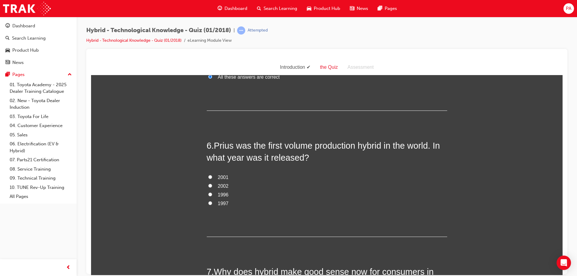
click at [220, 175] on span "2001" at bounding box center [223, 177] width 11 height 5
click at [212, 175] on input "2001" at bounding box center [210, 177] width 4 height 4
radio input "true"
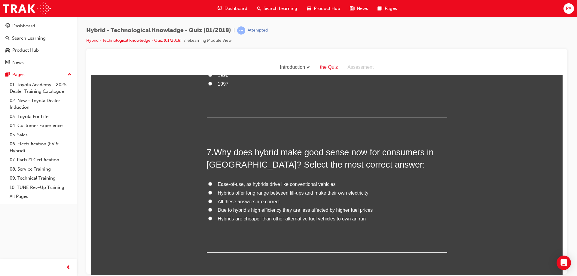
scroll to position [811, 0]
click at [268, 201] on span "All these answers are correct" at bounding box center [249, 200] width 62 height 5
click at [212, 201] on input "All these answers are correct" at bounding box center [210, 201] width 4 height 4
radio input "true"
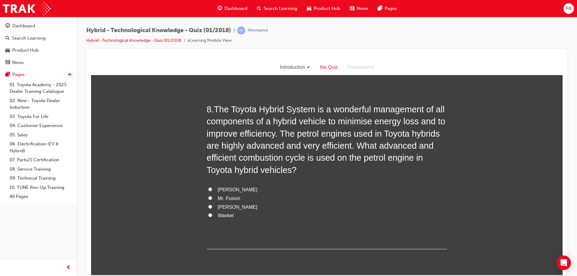
scroll to position [991, 0]
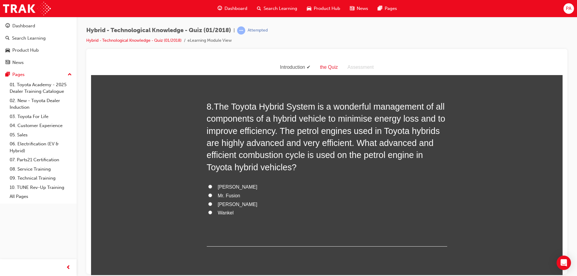
click at [226, 187] on span "[PERSON_NAME]" at bounding box center [238, 186] width 40 height 5
click at [212, 187] on input "[PERSON_NAME]" at bounding box center [210, 186] width 4 height 4
radio input "true"
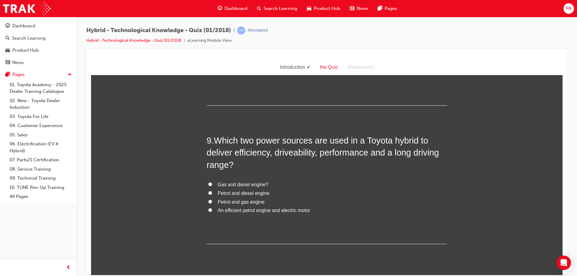
scroll to position [1141, 0]
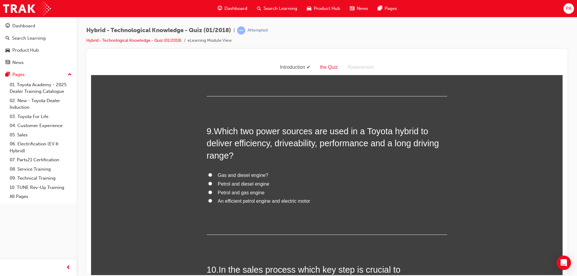
click at [247, 201] on span "An efficient petrol engine and electric motor" at bounding box center [264, 200] width 92 height 5
click at [212, 201] on input "An efficient petrol engine and electric motor" at bounding box center [210, 201] width 4 height 4
radio input "true"
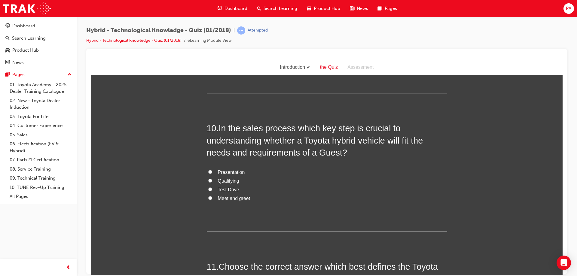
scroll to position [1292, 0]
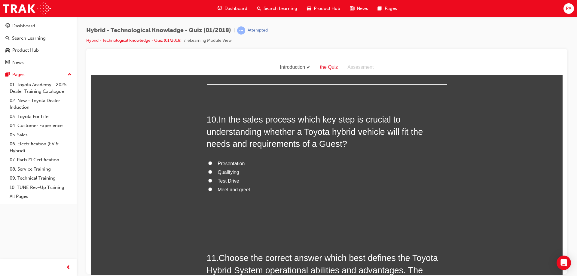
click at [229, 178] on span "Test Drive" at bounding box center [228, 180] width 21 height 5
click at [212, 178] on input "Test Drive" at bounding box center [210, 180] width 4 height 4
radio input "true"
click at [232, 163] on span "Presentation" at bounding box center [231, 163] width 27 height 5
click at [212, 163] on input "Presentation" at bounding box center [210, 163] width 4 height 4
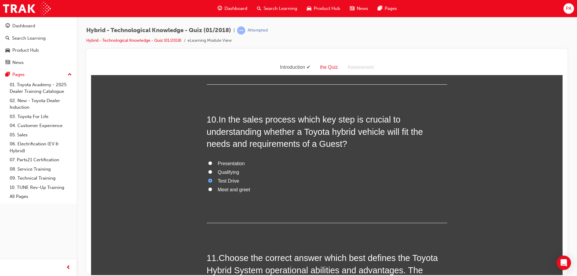
radio input "true"
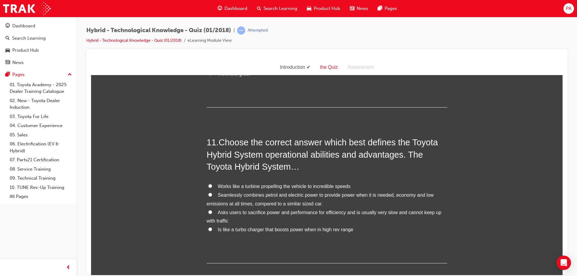
scroll to position [1412, 0]
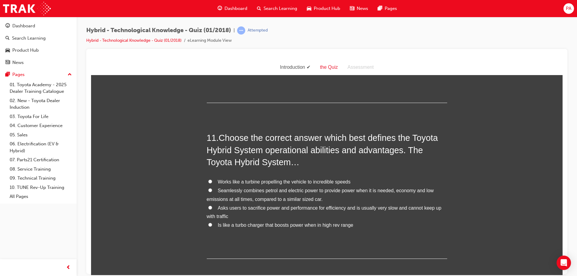
click at [240, 193] on label "Seamlessly combines petrol and electric power to provide power when it is neede…" at bounding box center [327, 194] width 240 height 17
click at [212, 192] on input "Seamlessly combines petrol and electric power to provide power when it is neede…" at bounding box center [210, 190] width 4 height 4
radio input "true"
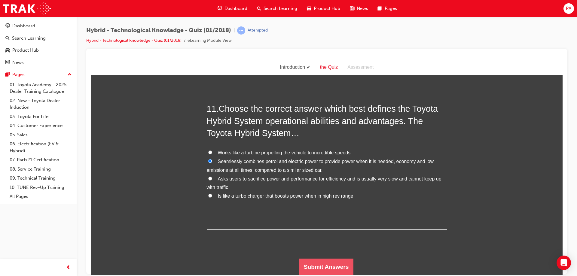
click at [342, 267] on button "Submit Answers" at bounding box center [326, 266] width 55 height 17
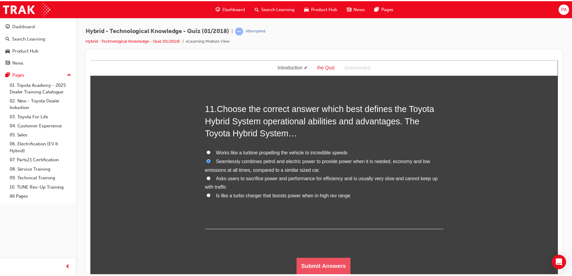
scroll to position [0, 0]
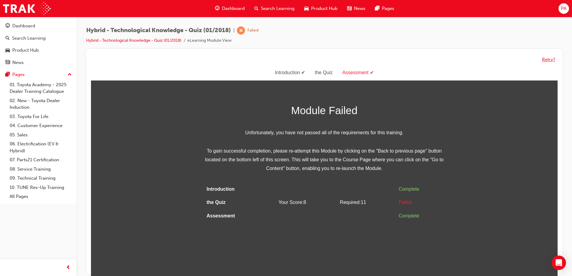
click at [544, 60] on button "Retry?" at bounding box center [548, 59] width 13 height 7
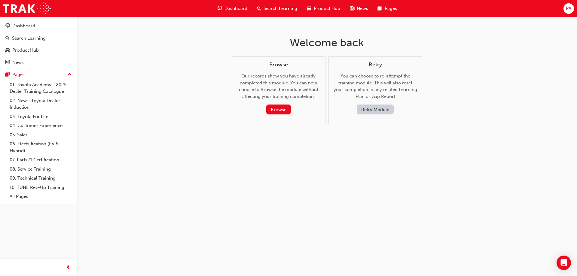
click at [383, 108] on button "Retry Module" at bounding box center [375, 110] width 37 height 10
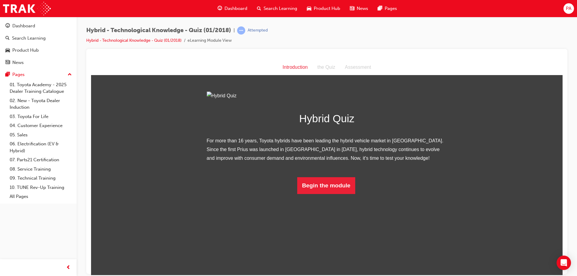
click at [144, 44] on li "Hybrid - Technological Knowledge - Quiz (01/2018)" at bounding box center [136, 40] width 101 height 7
click at [149, 41] on link "Hybrid - Technological Knowledge - Quiz (01/2018)" at bounding box center [133, 40] width 95 height 5
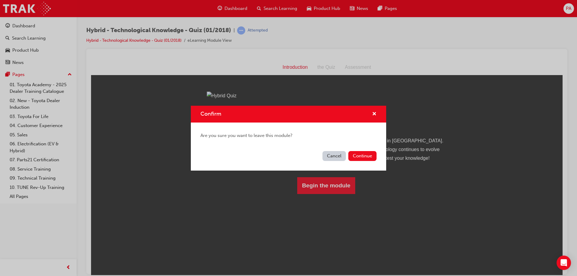
click at [365, 149] on div "Cancel Continue" at bounding box center [288, 160] width 195 height 22
click at [362, 155] on button "Continue" at bounding box center [362, 156] width 28 height 10
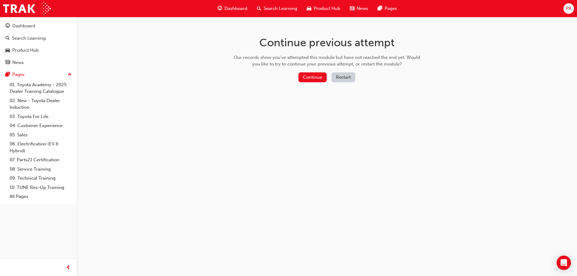
click at [571, 8] on span "PA" at bounding box center [568, 8] width 5 height 7
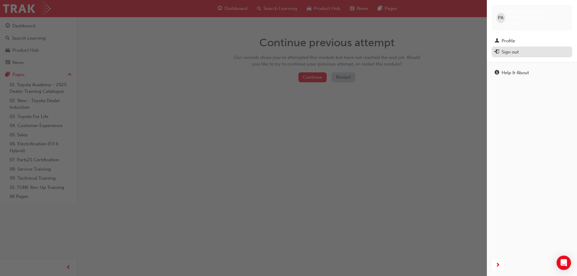
click at [529, 47] on button "Sign out" at bounding box center [531, 52] width 81 height 11
